Goal: Obtain resource: Download file/media

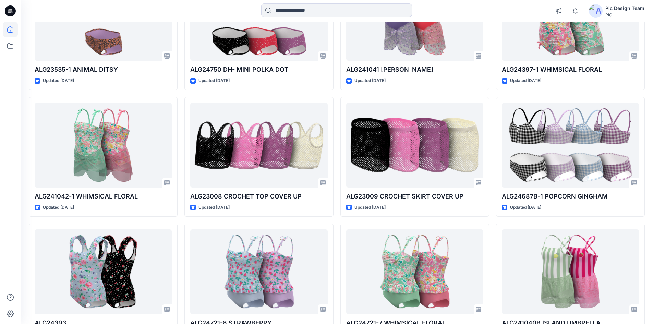
scroll to position [8983, 0]
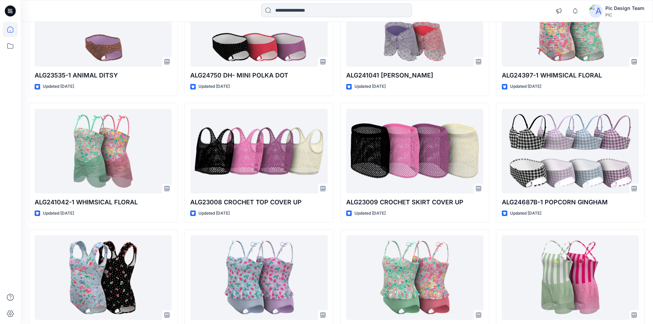
drag, startPoint x: 5, startPoint y: 192, endPoint x: 27, endPoint y: 217, distance: 33.1
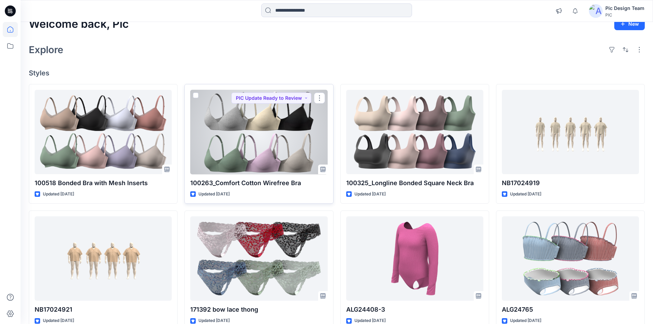
scroll to position [0, 0]
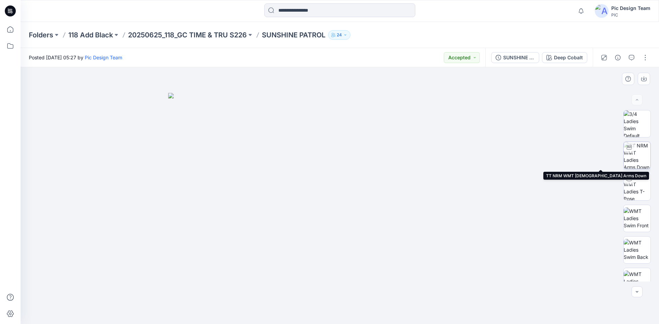
click at [631, 154] on img at bounding box center [636, 155] width 27 height 27
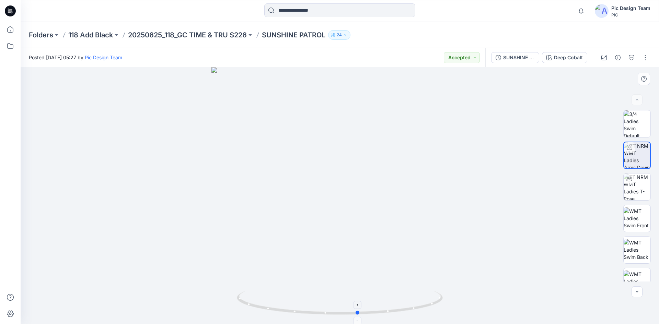
drag, startPoint x: 373, startPoint y: 314, endPoint x: 391, endPoint y: 301, distance: 22.6
click at [391, 301] on icon at bounding box center [340, 304] width 207 height 26
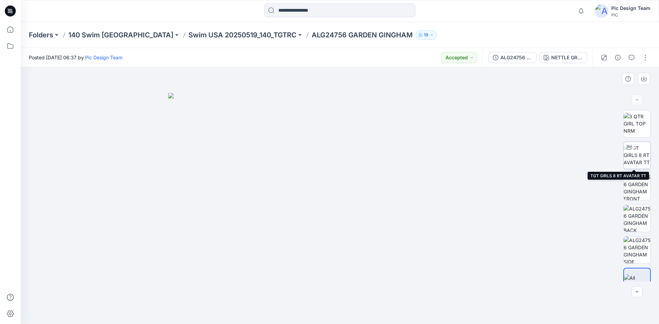
click at [634, 151] on img at bounding box center [636, 155] width 27 height 22
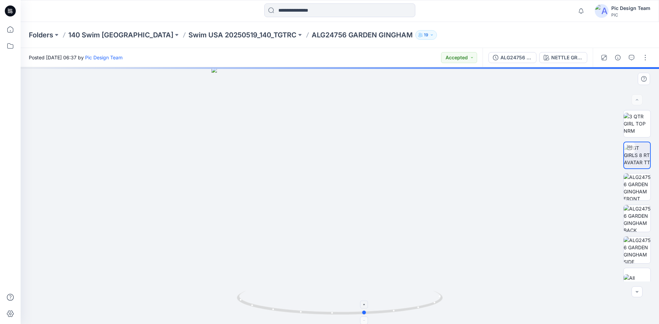
drag, startPoint x: 385, startPoint y: 311, endPoint x: 411, endPoint y: 308, distance: 25.7
click at [411, 308] on icon at bounding box center [340, 304] width 207 height 26
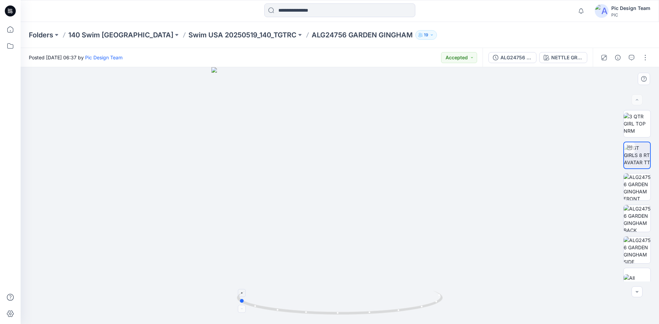
drag, startPoint x: 385, startPoint y: 315, endPoint x: 258, endPoint y: 295, distance: 128.1
click at [258, 295] on icon at bounding box center [340, 304] width 207 height 26
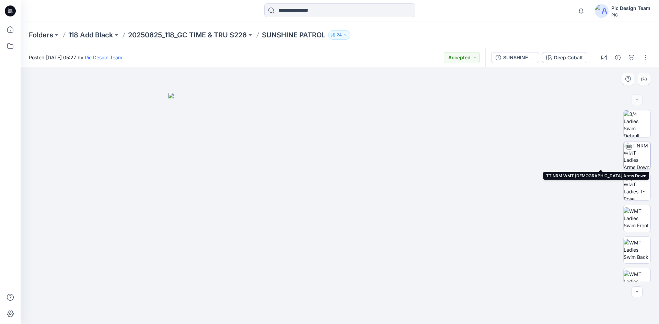
click at [636, 157] on img at bounding box center [636, 155] width 27 height 27
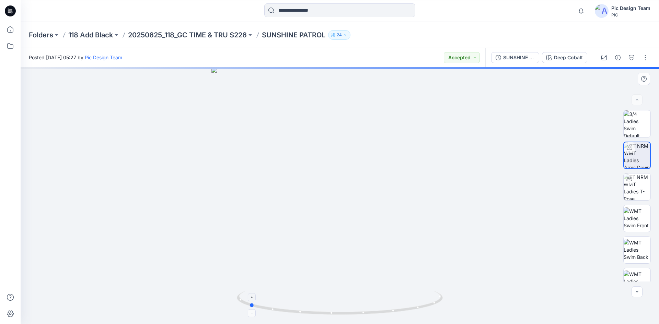
drag, startPoint x: 400, startPoint y: 310, endPoint x: 309, endPoint y: 308, distance: 90.9
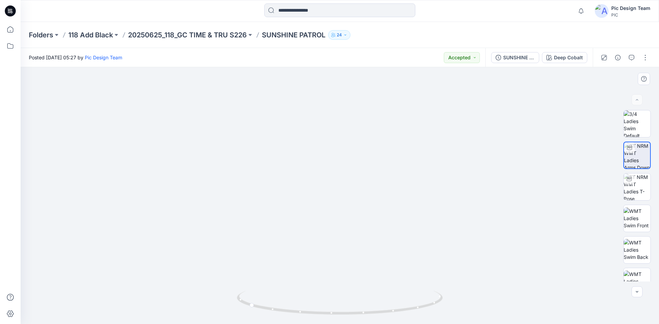
drag, startPoint x: 325, startPoint y: 153, endPoint x: 317, endPoint y: 220, distance: 66.6
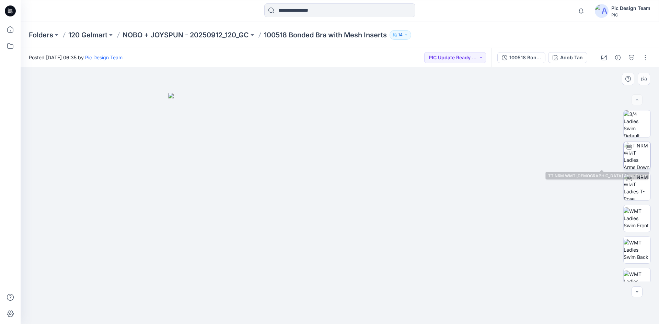
click at [639, 158] on img at bounding box center [636, 155] width 27 height 27
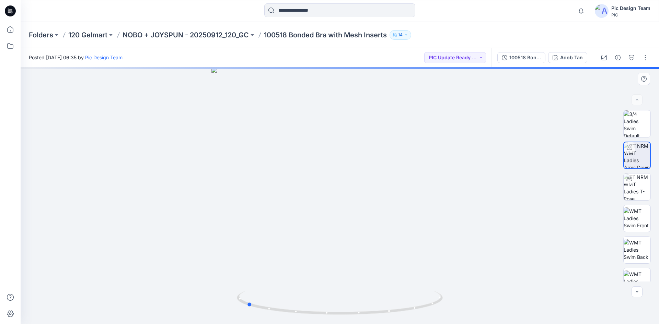
drag, startPoint x: 390, startPoint y: 312, endPoint x: 320, endPoint y: 278, distance: 77.2
click at [297, 303] on icon at bounding box center [340, 304] width 207 height 26
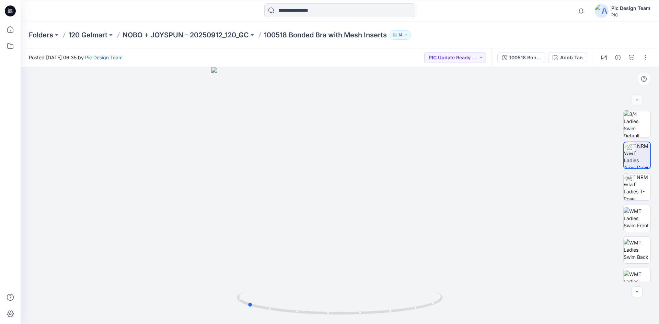
drag, startPoint x: 323, startPoint y: 242, endPoint x: 322, endPoint y: 237, distance: 6.0
click at [322, 237] on div at bounding box center [340, 195] width 638 height 257
click at [534, 60] on div "100518 Bonded Bra with Mesh Inserts" at bounding box center [525, 58] width 32 height 8
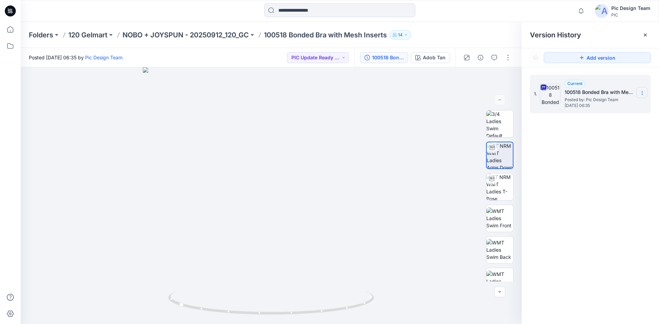
click at [642, 92] on icon at bounding box center [641, 92] width 5 height 5
click at [597, 109] on span "Download Source BW File" at bounding box center [607, 106] width 58 height 8
